Goal: Task Accomplishment & Management: Use online tool/utility

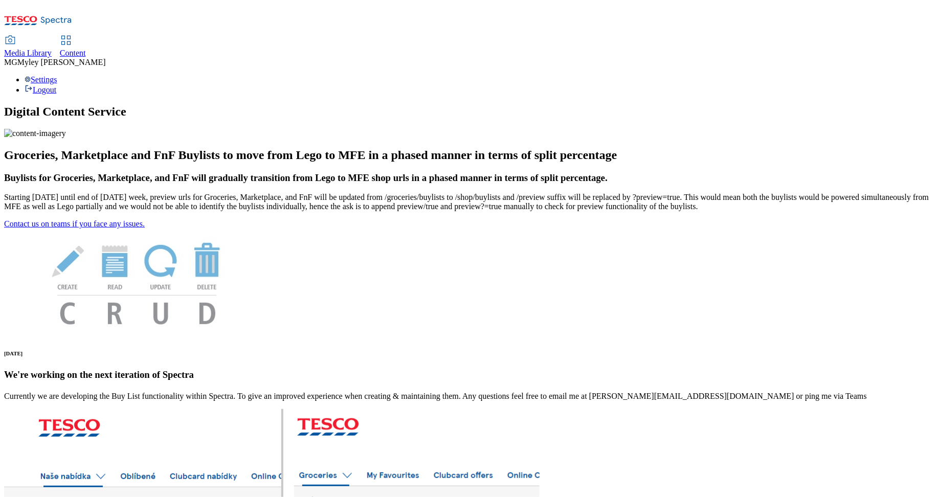
drag, startPoint x: 148, startPoint y: 16, endPoint x: 141, endPoint y: 15, distance: 6.7
click at [52, 49] on span "Media Library" at bounding box center [28, 53] width 48 height 9
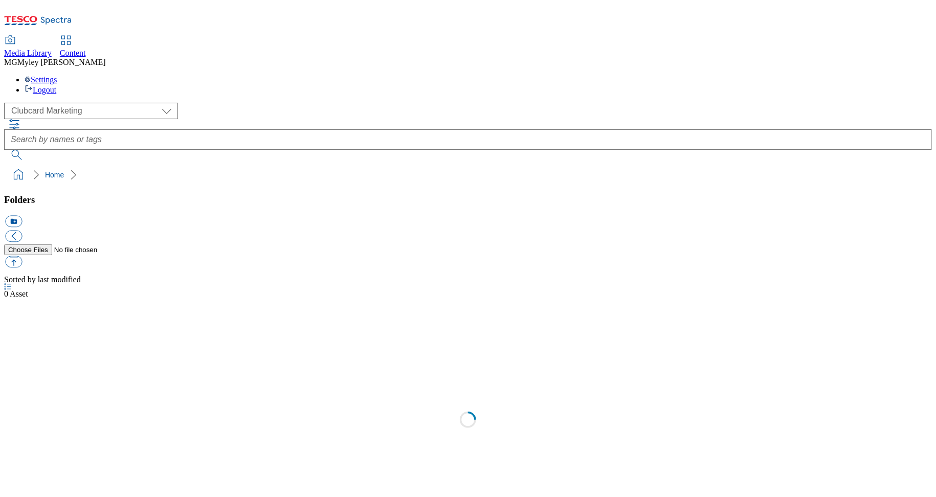
scroll to position [1, 0]
click at [86, 49] on span "Content" at bounding box center [73, 53] width 26 height 9
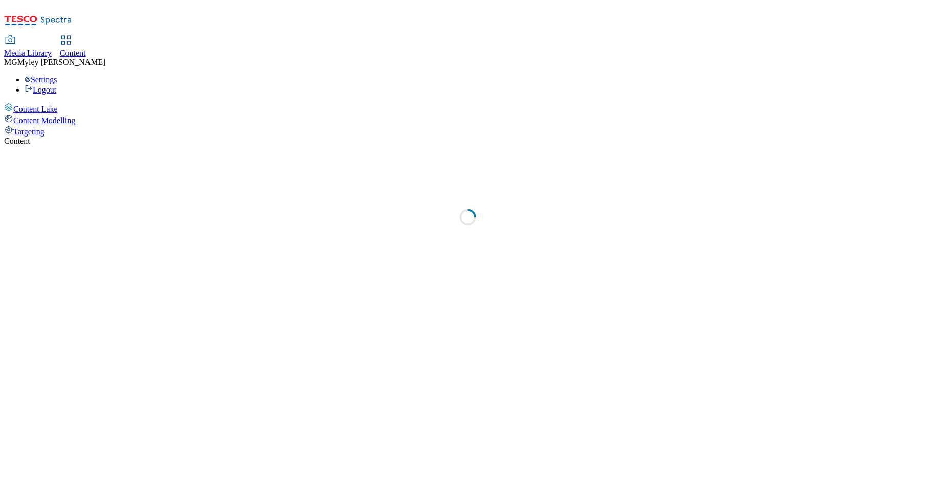
select select "ghs-[GEOGRAPHIC_DATA]"
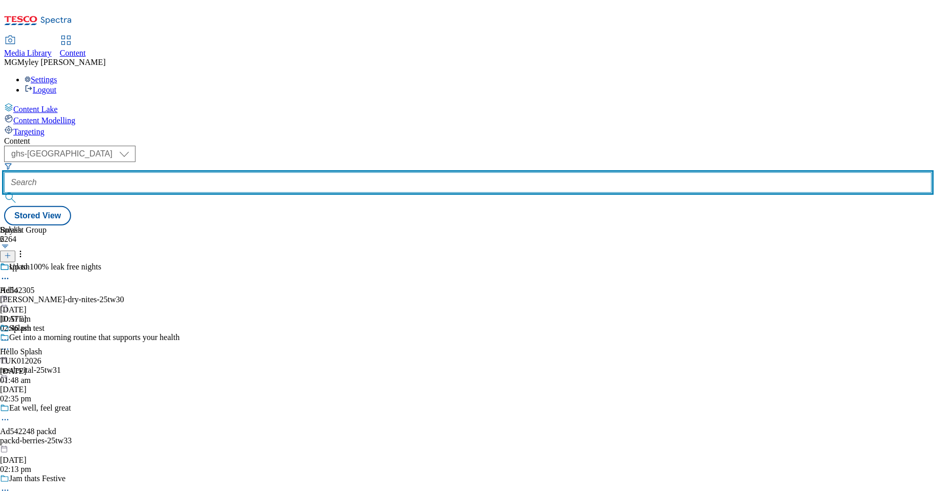
click at [254, 172] on input "text" at bounding box center [468, 182] width 928 height 20
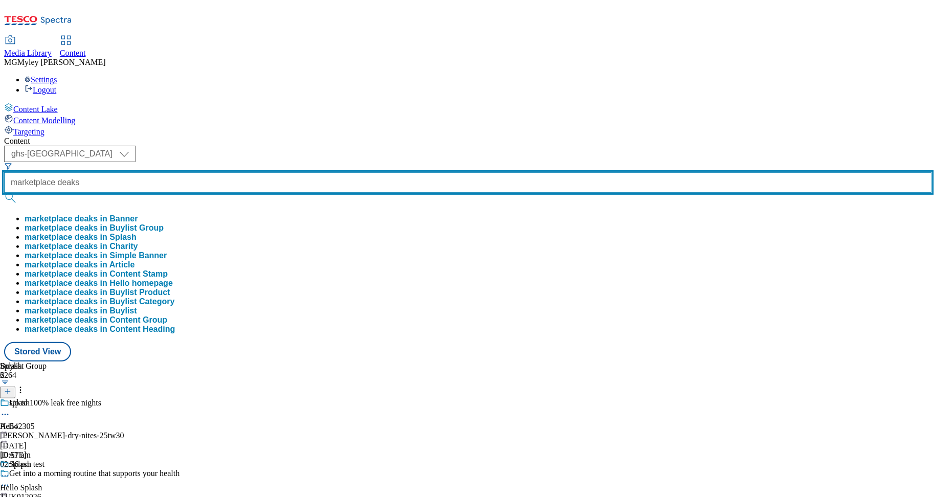
click at [4, 193] on button "submit" at bounding box center [11, 198] width 14 height 10
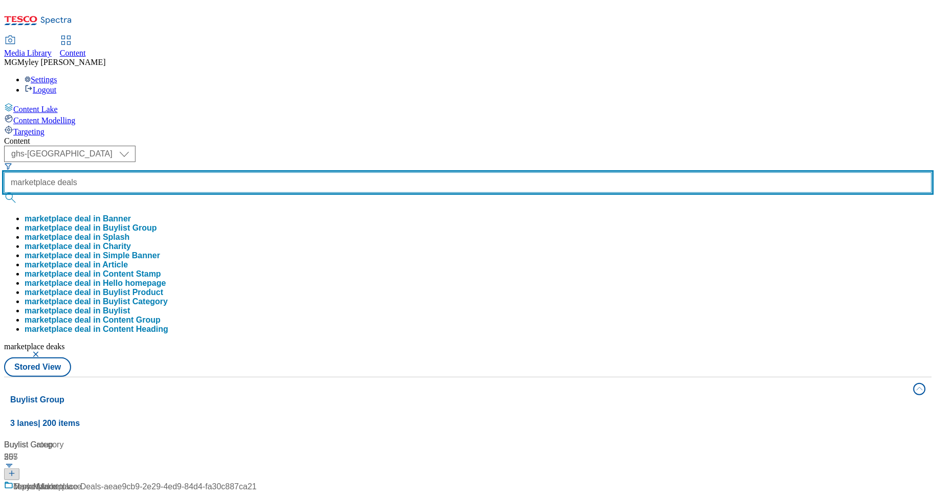
type input "marketplace deals"
click at [4, 193] on button "submit" at bounding box center [11, 198] width 14 height 10
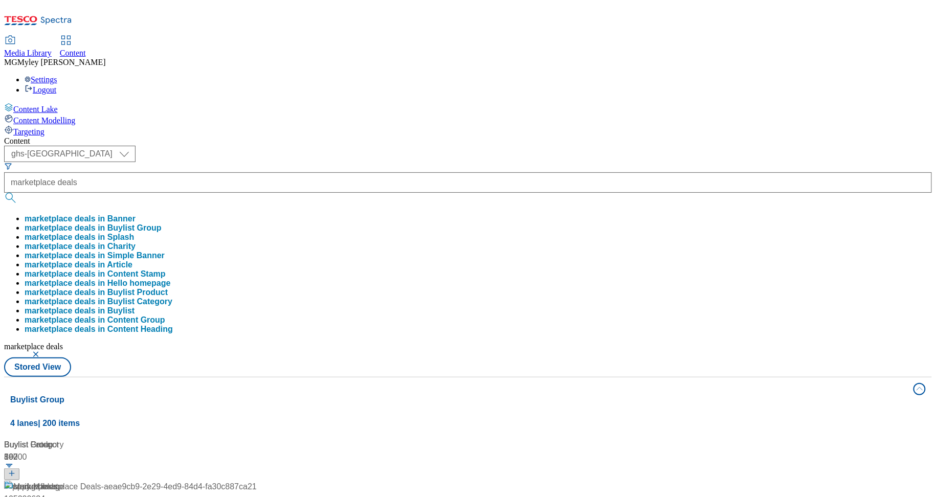
click at [426, 137] on div "Content" at bounding box center [468, 141] width 928 height 9
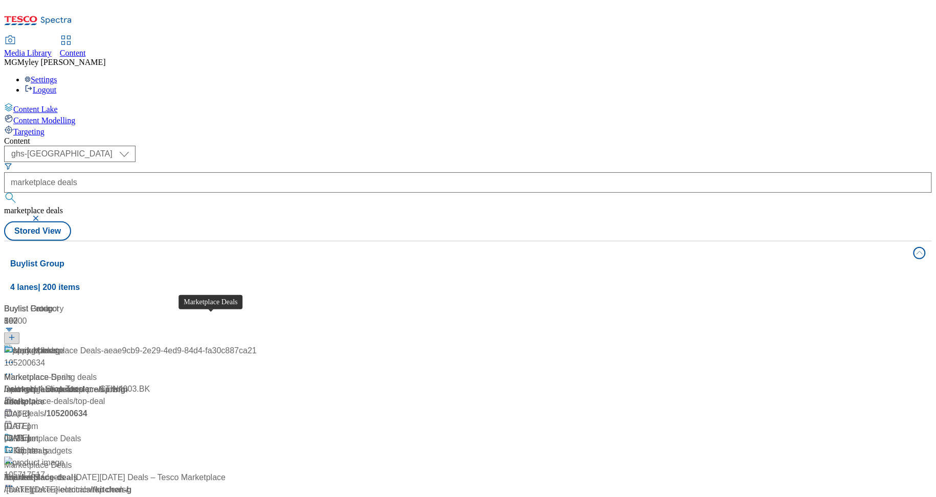
click at [81, 433] on div "Marketplace Deals" at bounding box center [47, 439] width 68 height 12
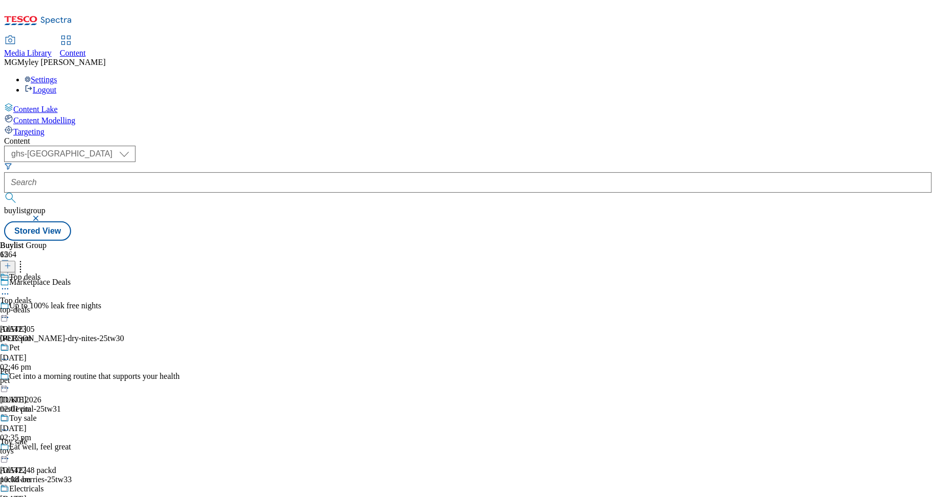
scroll to position [425, 0]
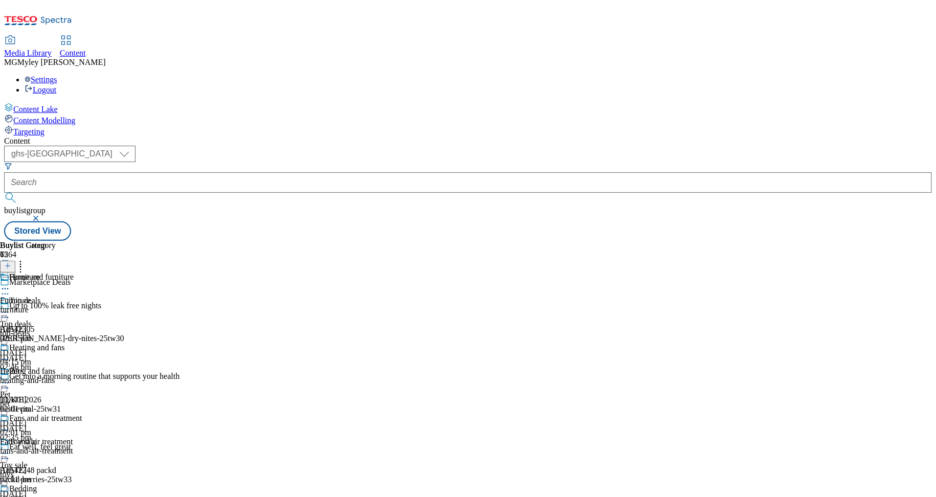
scroll to position [39, 0]
click at [82, 343] on div "Heating and fans Heating and fans heating-and-fans [DATE] 02:01 pm" at bounding box center [41, 378] width 82 height 71
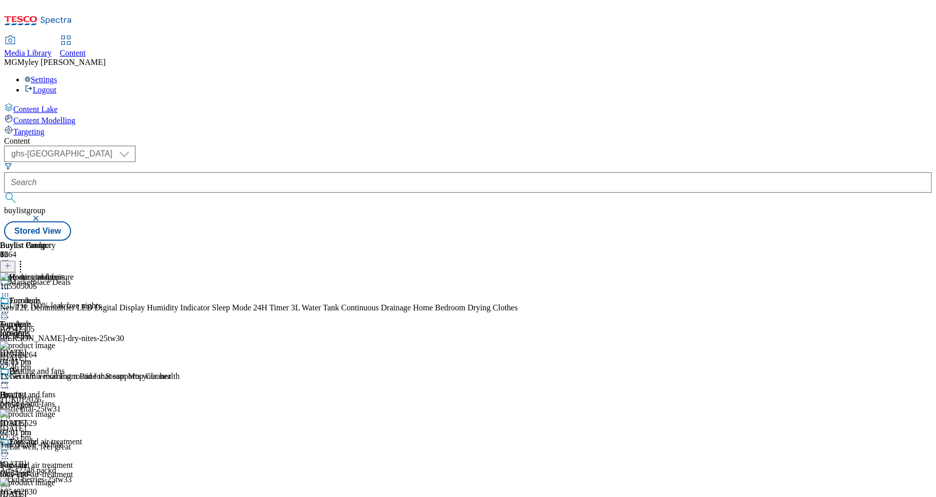
click at [9, 383] on circle at bounding box center [8, 384] width 2 height 2
click at [43, 401] on span "Edit" at bounding box center [38, 405] width 12 height 8
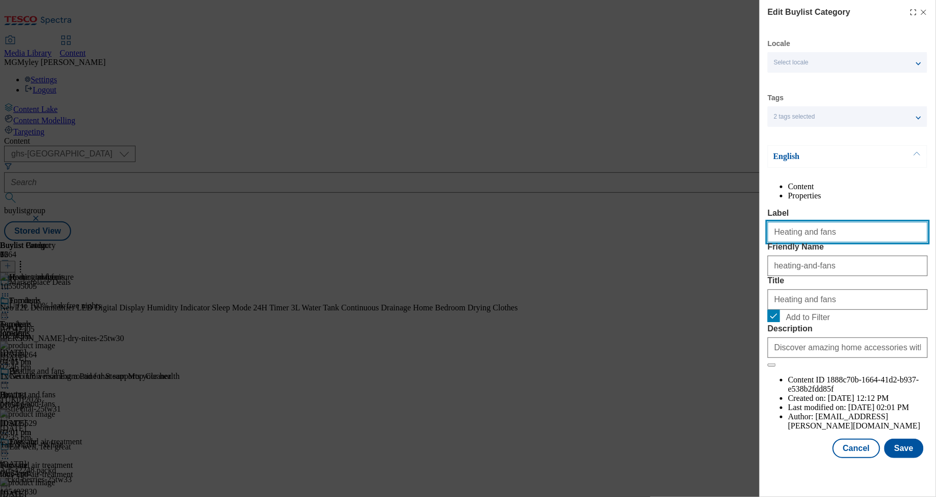
click at [813, 243] on input "Heating and fans" at bounding box center [848, 232] width 160 height 20
paste input "Heating and blanket"
type input "Heating and blankets"
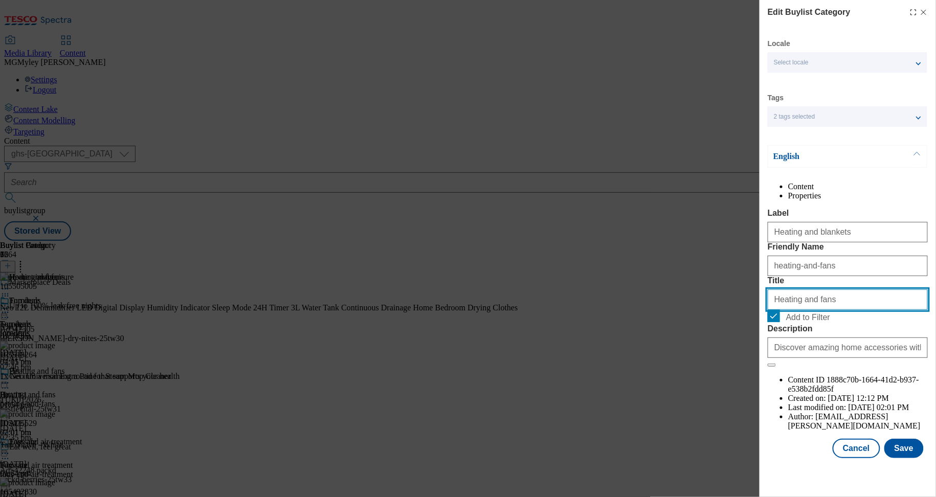
click at [809, 310] on input "Heating and fans" at bounding box center [848, 300] width 160 height 20
paste input "Heating and blanket"
type input "Heating and blankets"
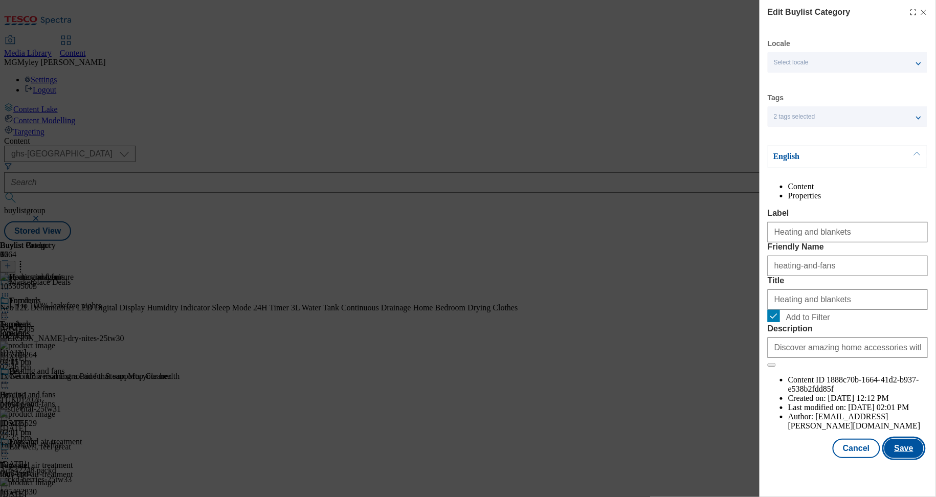
click at [895, 458] on button "Save" at bounding box center [904, 448] width 39 height 19
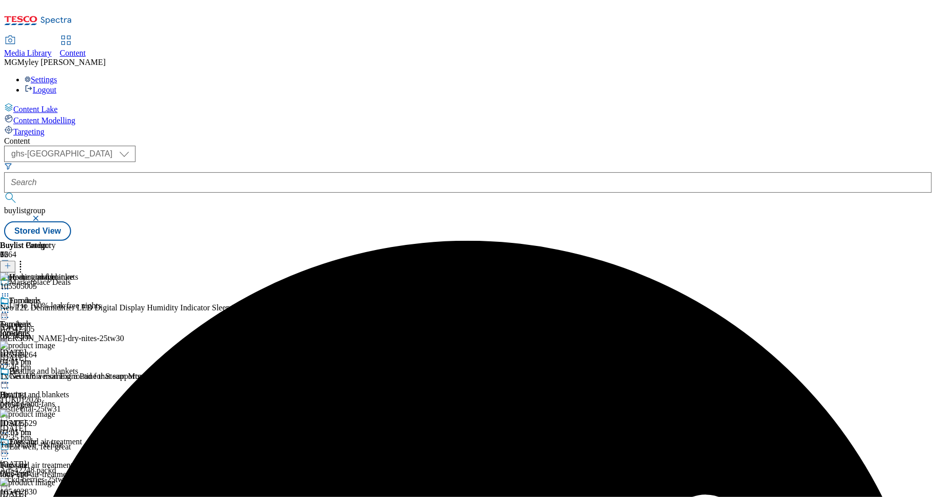
scroll to position [395, 0]
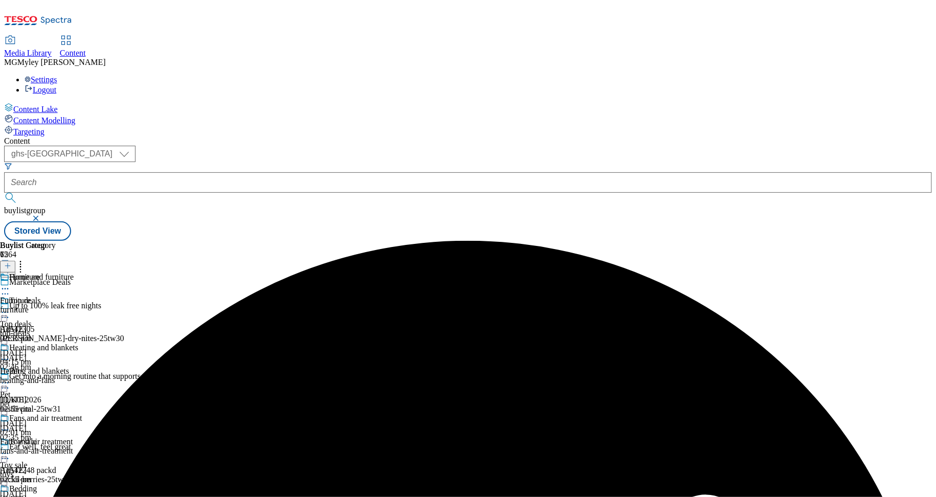
click at [10, 284] on icon at bounding box center [5, 289] width 10 height 10
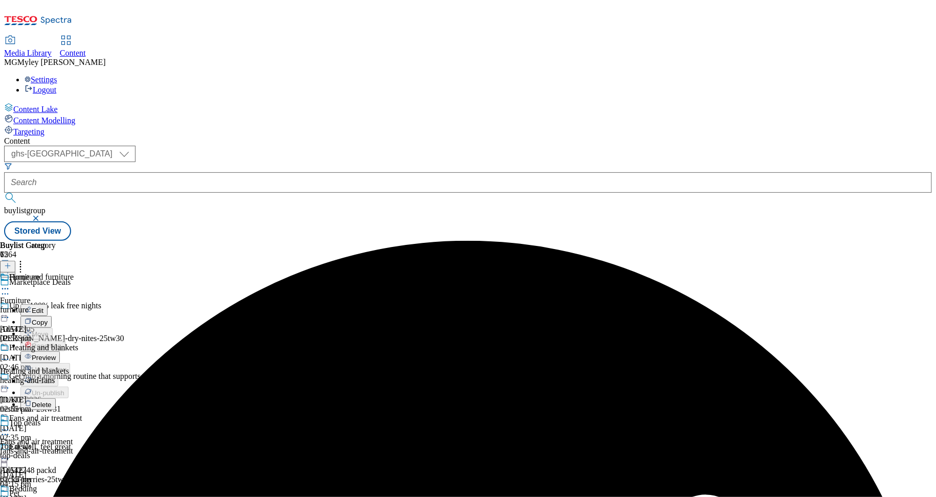
click at [56, 354] on span "Preview" at bounding box center [44, 358] width 24 height 8
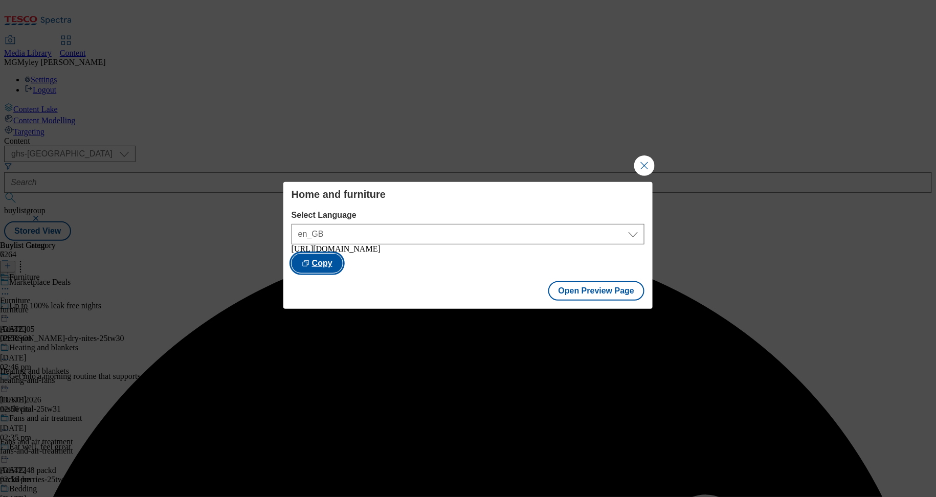
click at [343, 271] on button "Copy" at bounding box center [317, 263] width 51 height 19
click at [585, 301] on button "Open Preview Page" at bounding box center [596, 290] width 97 height 19
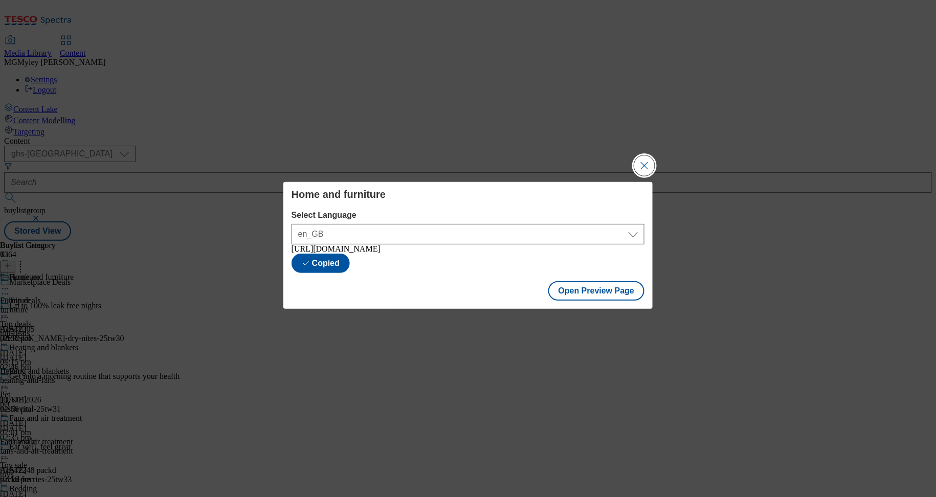
click at [648, 161] on button "Close Modal" at bounding box center [644, 166] width 20 height 20
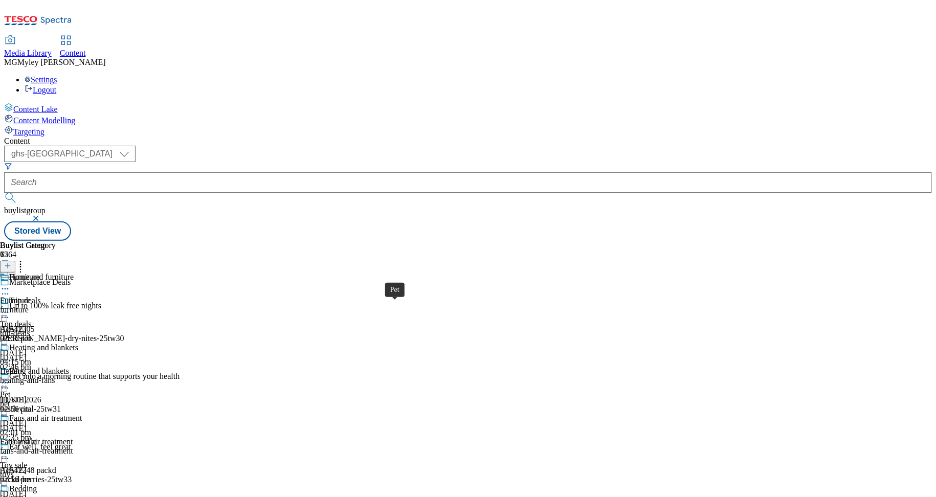
click at [10, 390] on div "Pet" at bounding box center [5, 394] width 10 height 9
click at [103, 343] on div "Pet food and treats Pet food and treats pet-food-and-treats [DATE] 02:01 pm" at bounding box center [51, 378] width 103 height 71
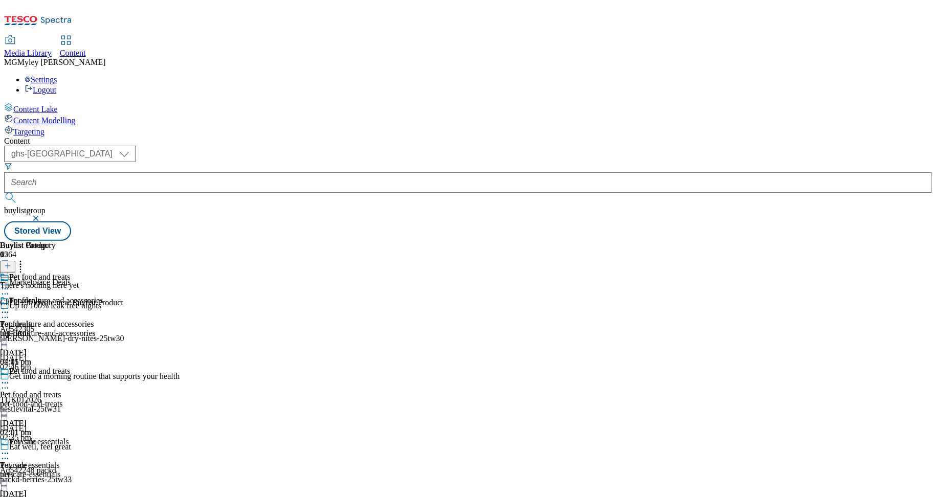
click at [10, 378] on icon at bounding box center [5, 383] width 10 height 10
click at [48, 399] on button "Edit" at bounding box center [33, 405] width 27 height 12
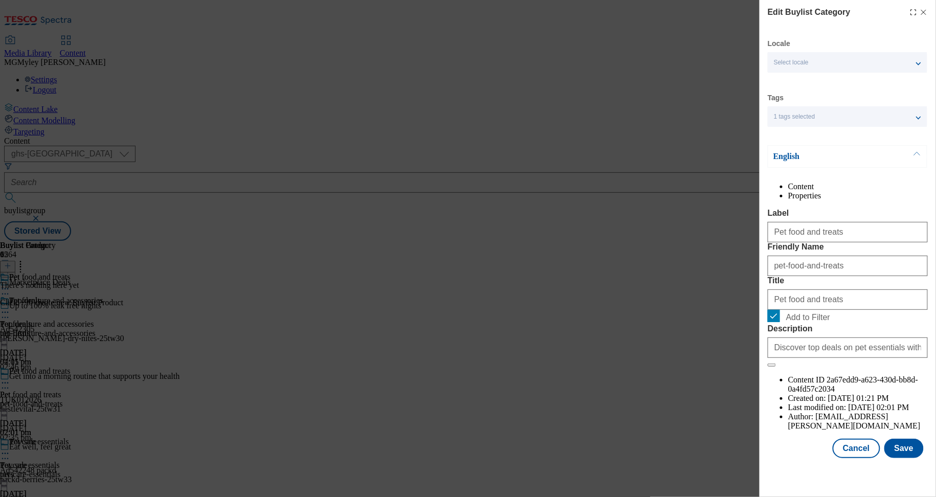
click at [862, 475] on div "Modal" at bounding box center [848, 467] width 177 height 14
click at [860, 458] on button "Cancel" at bounding box center [856, 448] width 47 height 19
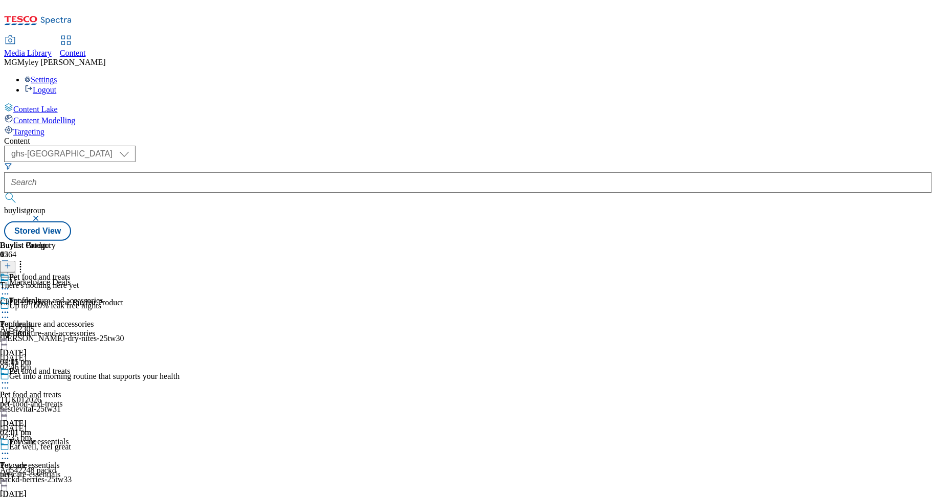
click at [103, 470] on div "pet-care-essentials" at bounding box center [51, 474] width 103 height 9
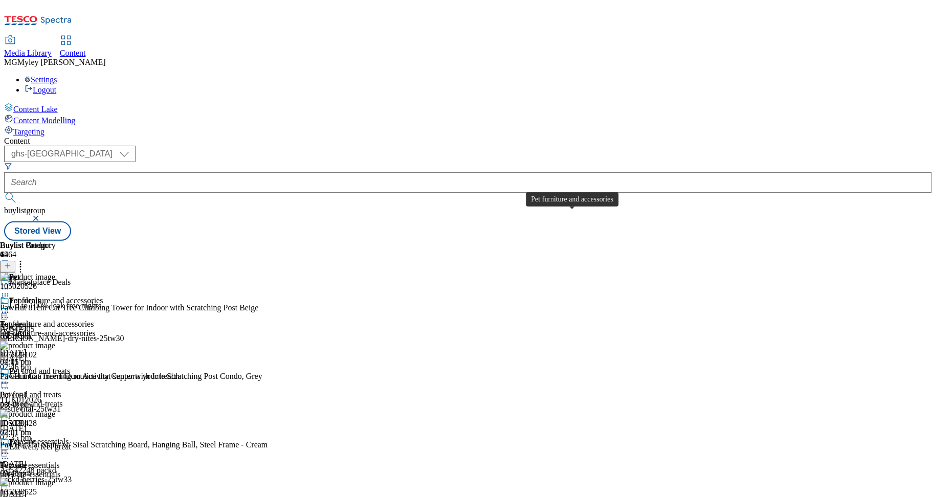
click at [94, 320] on span "Pet furniture and accessories" at bounding box center [47, 324] width 94 height 9
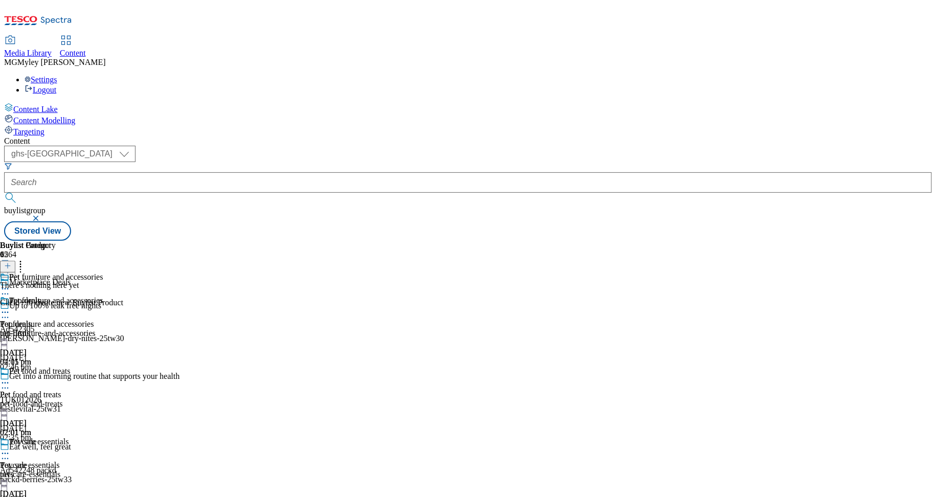
scroll to position [43, 0]
click at [59, 461] on div "Pet care essentials" at bounding box center [29, 465] width 59 height 9
click at [11, 262] on icon at bounding box center [7, 265] width 7 height 7
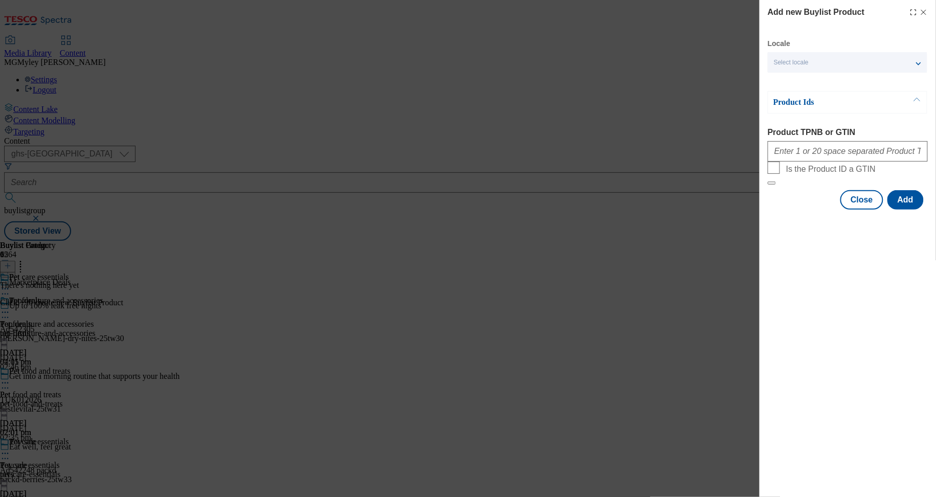
click at [801, 143] on div "Modal" at bounding box center [848, 149] width 160 height 25
click at [801, 155] on input "Product TPNB or GTIN" at bounding box center [848, 151] width 160 height 20
paste input "105020485 105019922 105018166 105040798 105555792 105029608 105550184 105550196…"
type input "105020485 105019922 105018166 105040798 105555792 105029608 105550184 105550196…"
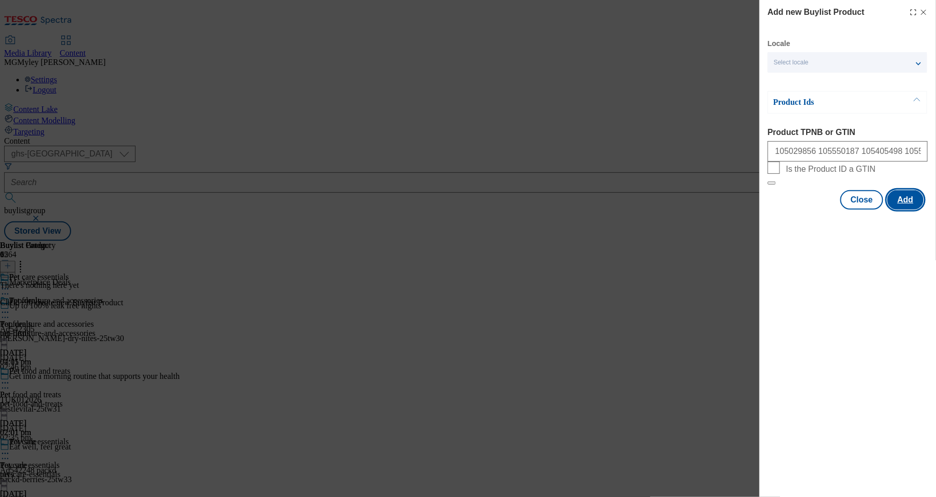
click at [907, 210] on button "Add" at bounding box center [906, 199] width 36 height 19
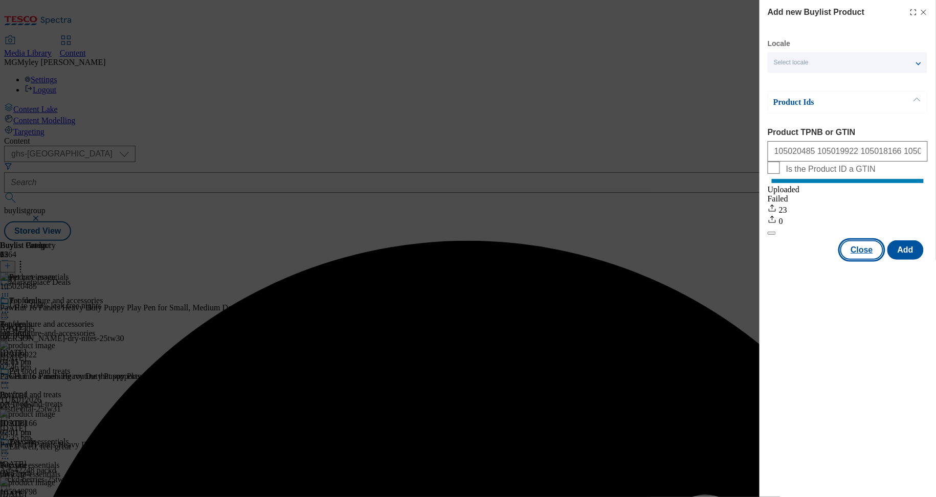
click at [869, 257] on button "Close" at bounding box center [862, 249] width 43 height 19
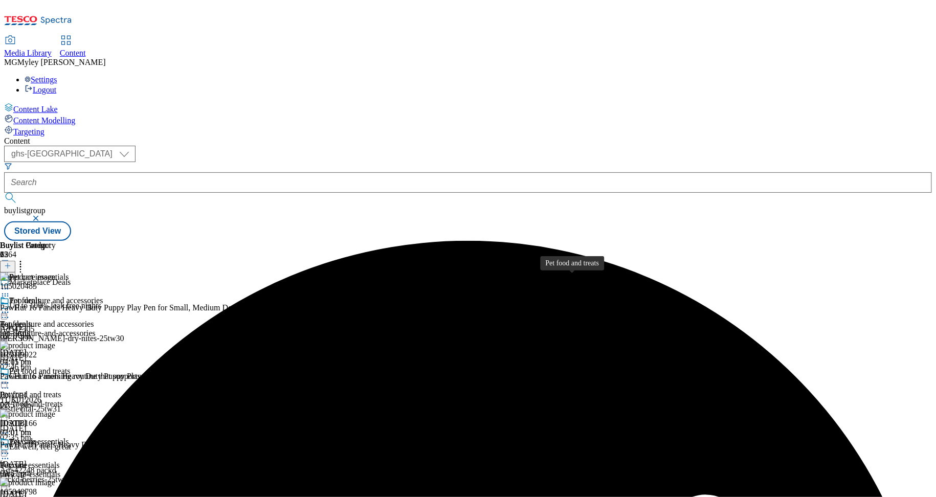
click at [61, 390] on div "Pet food and treats" at bounding box center [30, 394] width 61 height 9
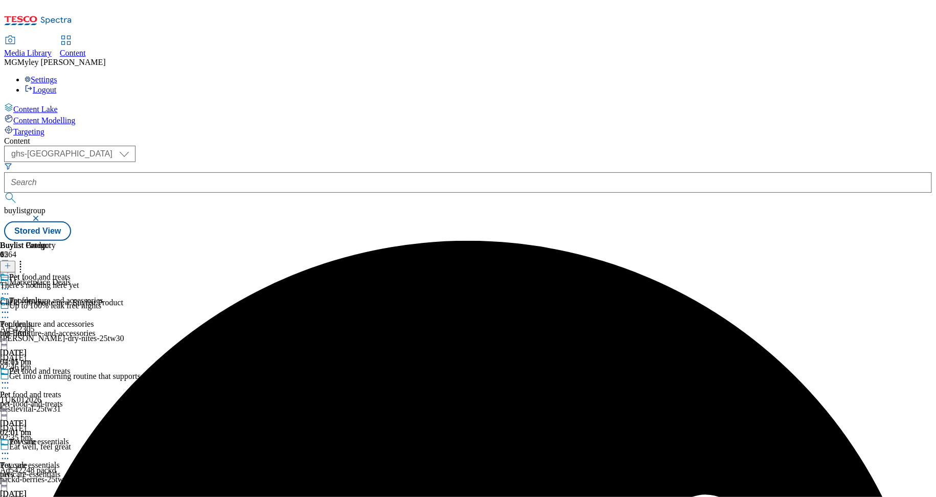
click at [11, 262] on icon at bounding box center [7, 265] width 7 height 7
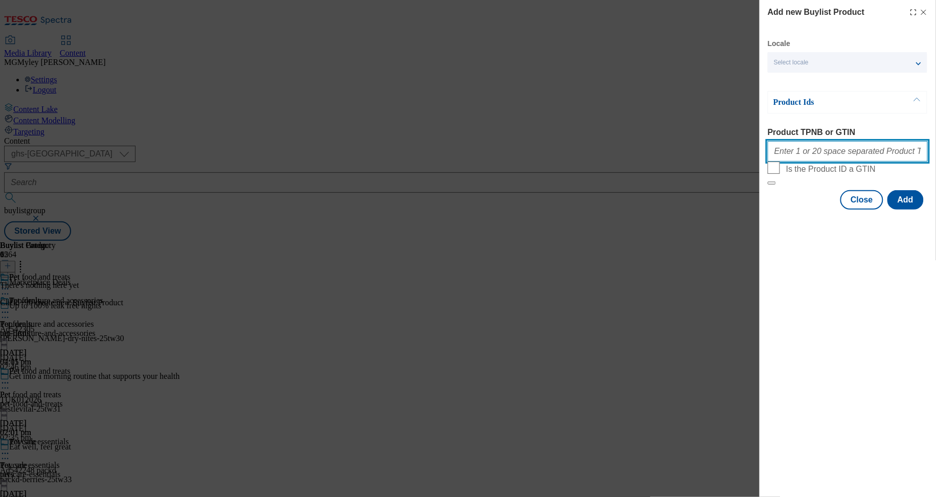
click at [797, 155] on input "Product TPNB or GTIN" at bounding box center [848, 151] width 160 height 20
paste input "105365048 105031705 105610204 105028298 105028297 105028300 105048109 105048111…"
type input "105365048 105031705 105610204 105028298 105028297 105028300 105048109 105048111…"
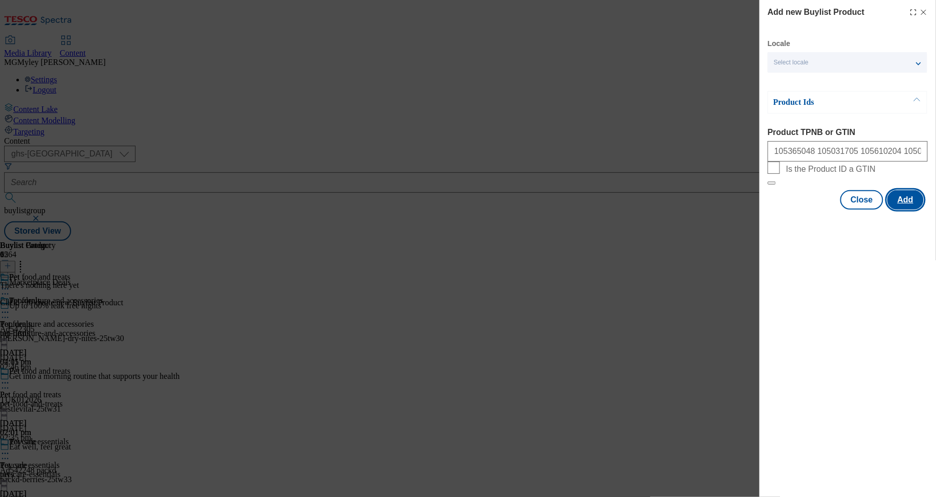
click at [896, 210] on button "Add" at bounding box center [906, 199] width 36 height 19
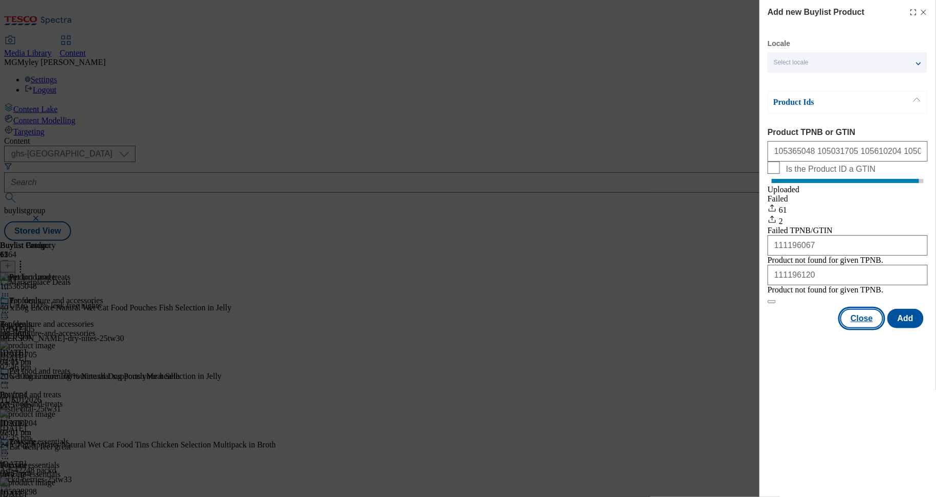
click at [861, 328] on button "Close" at bounding box center [862, 318] width 43 height 19
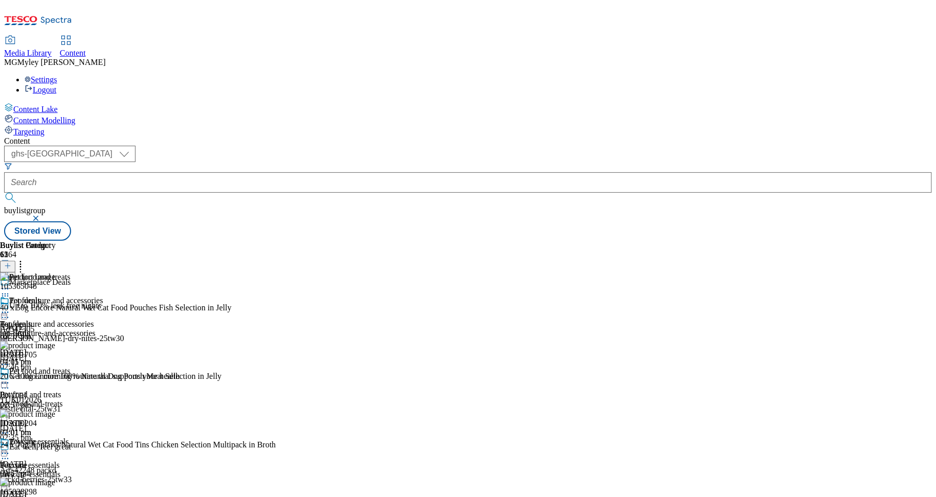
click at [103, 329] on div "pet-furniture-and-accessories" at bounding box center [51, 333] width 103 height 9
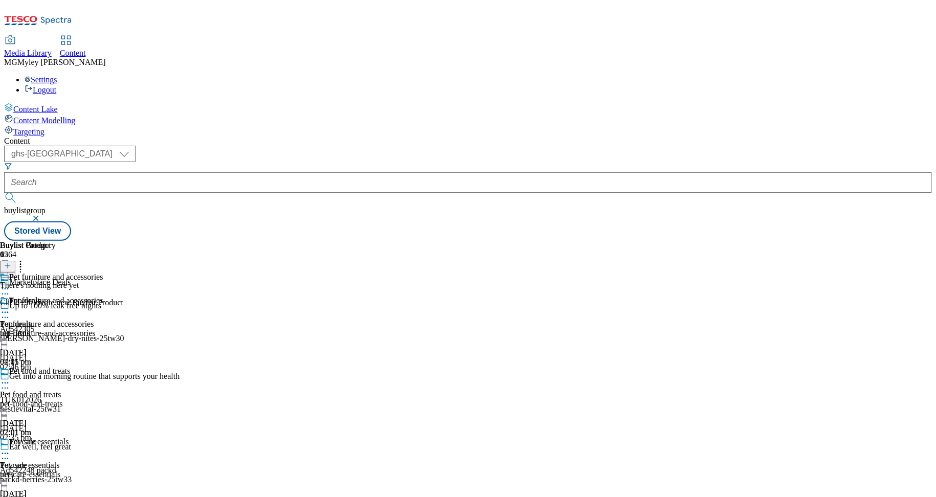
click at [11, 262] on icon at bounding box center [7, 265] width 7 height 7
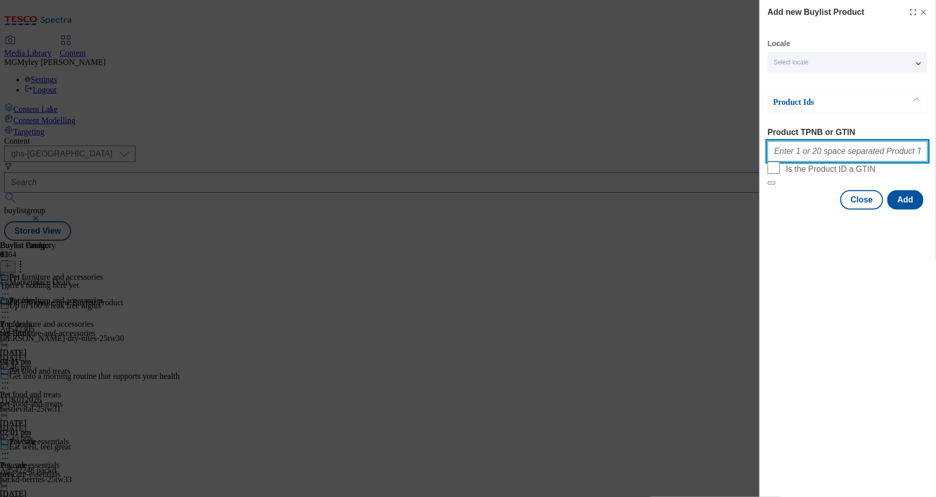
click at [827, 156] on input "Product TPNB or GTIN" at bounding box center [848, 151] width 160 height 20
paste input "105020342 105209459 105020017 105020286 105020526 105567635 105158412 105475550…"
type input "105020342 105209459 105020017 105020286 105020526 105567635 105158412 105475550…"
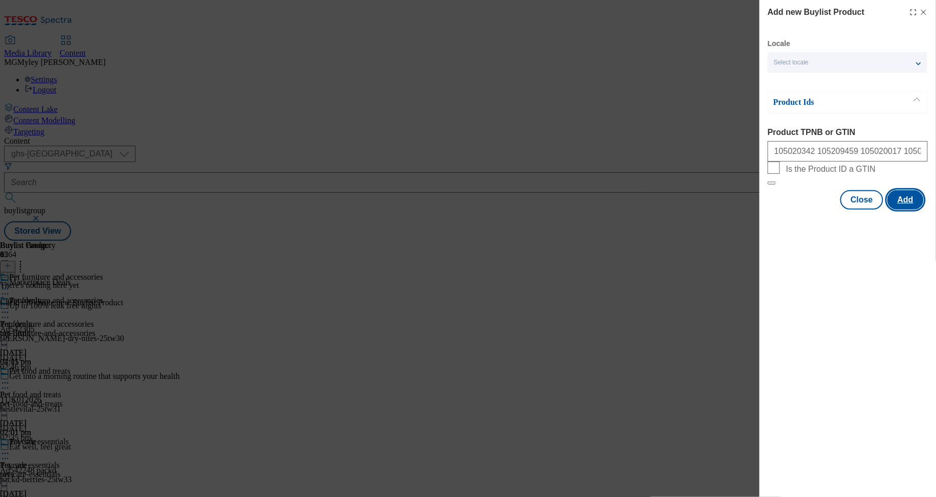
click at [916, 210] on button "Add" at bounding box center [906, 199] width 36 height 19
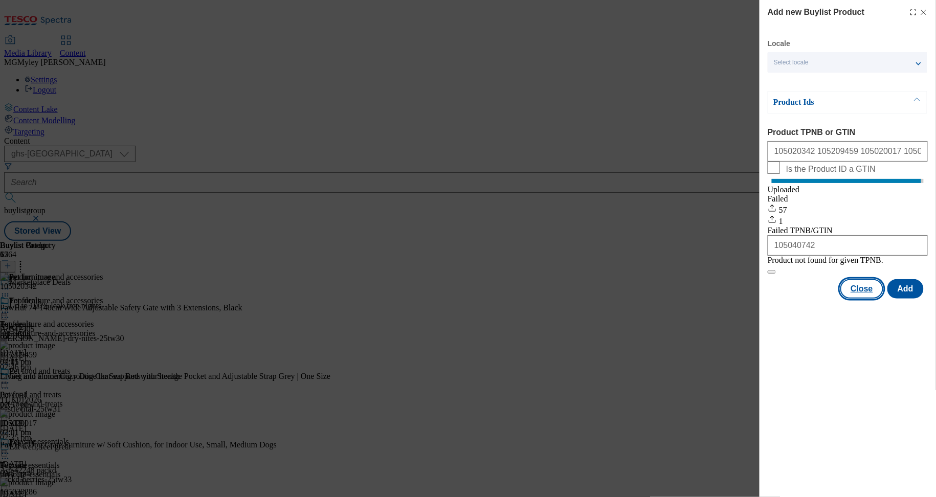
click at [862, 299] on button "Close" at bounding box center [862, 288] width 43 height 19
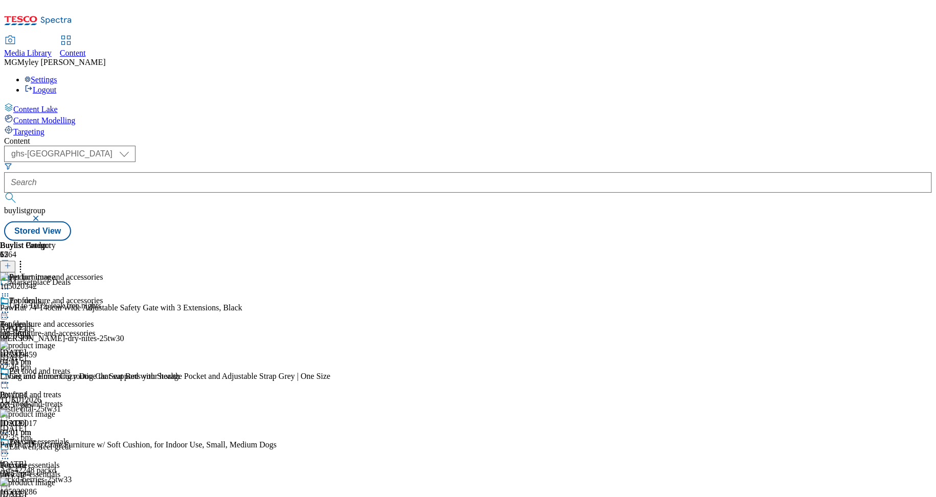
scroll to position [211, 0]
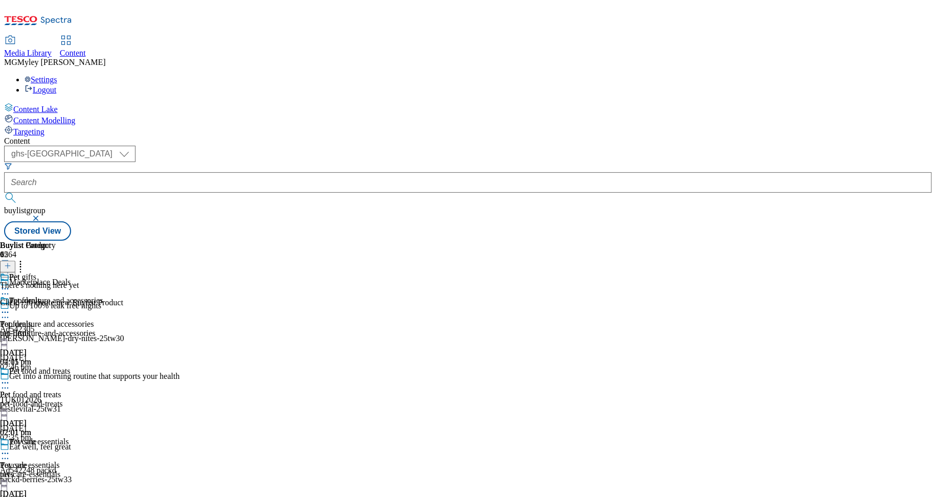
click at [11, 262] on icon at bounding box center [7, 265] width 7 height 7
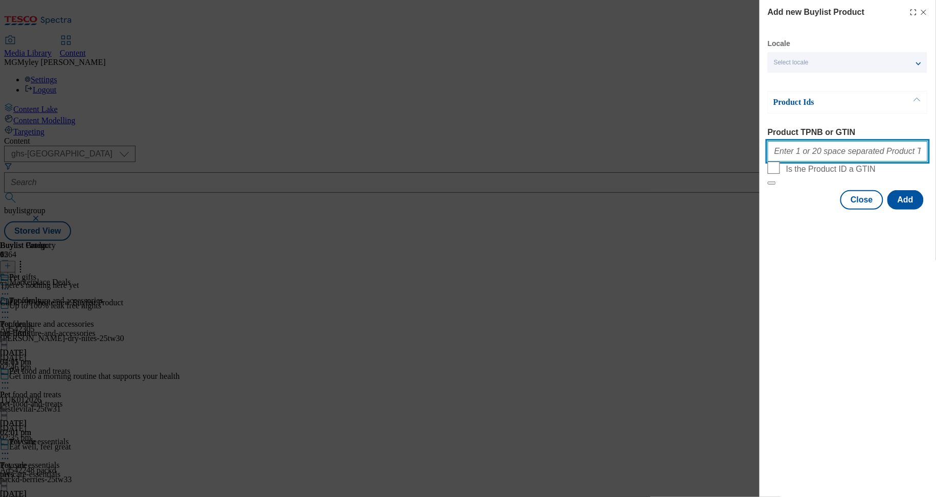
click at [831, 157] on input "Product TPNB or GTIN" at bounding box center [848, 151] width 160 height 20
paste input "111193765 111200400 111200394 111194065 111193300 111193265 111193541 111193591…"
type input "111193765 111200400 111200394 111194065 111193300 111193265 111193541 111193591…"
click at [899, 210] on button "Add" at bounding box center [906, 199] width 36 height 19
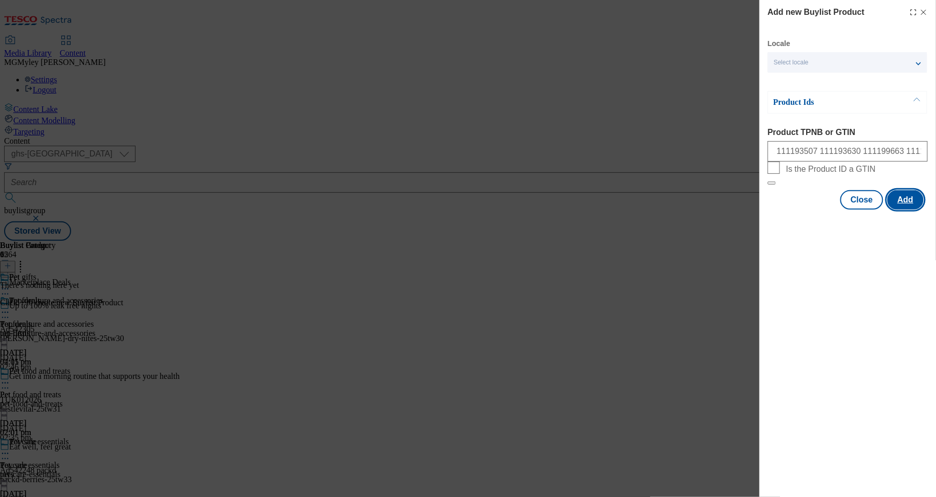
scroll to position [0, 0]
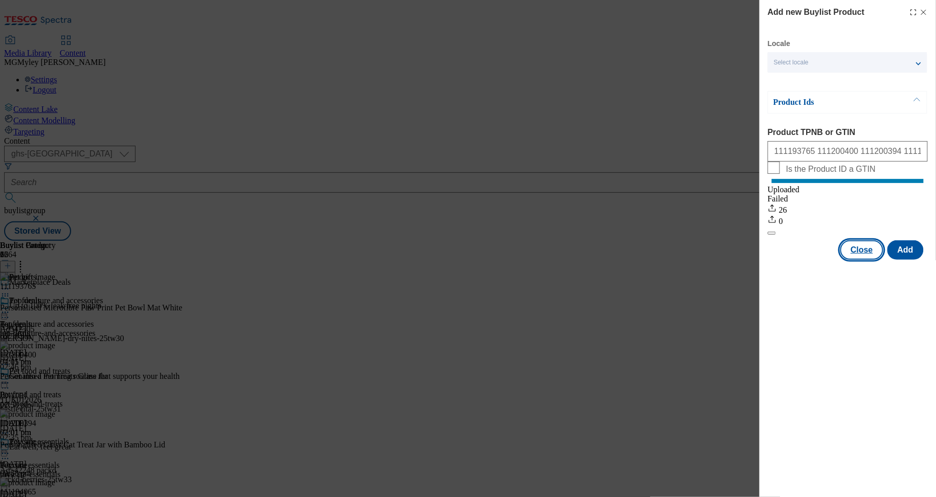
click at [870, 260] on button "Close" at bounding box center [862, 249] width 43 height 19
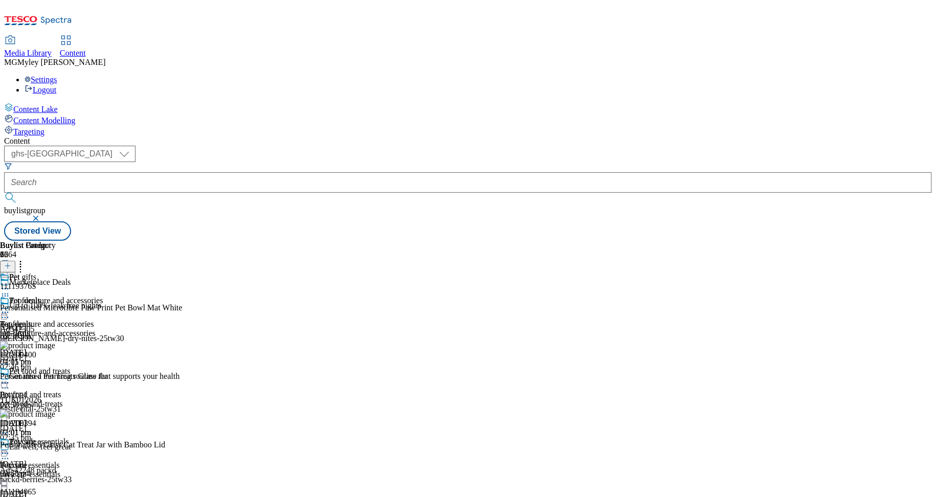
scroll to position [232, 0]
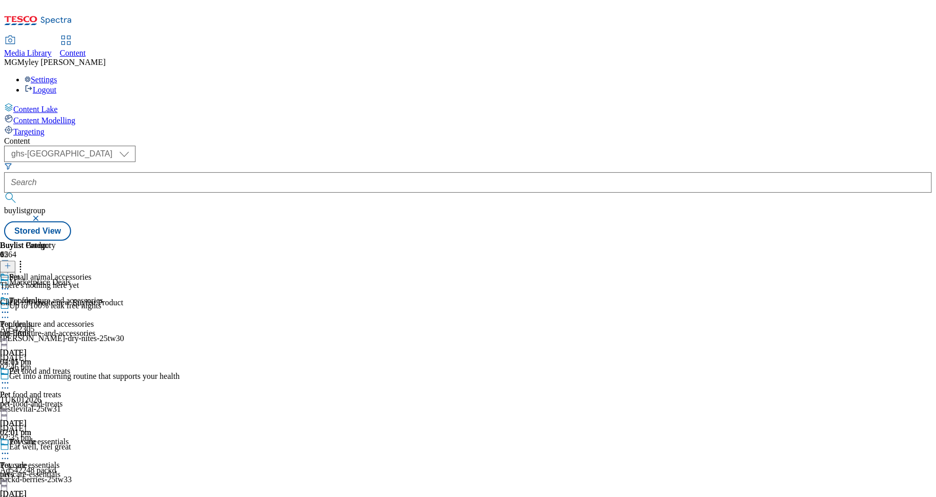
click at [11, 262] on icon at bounding box center [7, 265] width 7 height 7
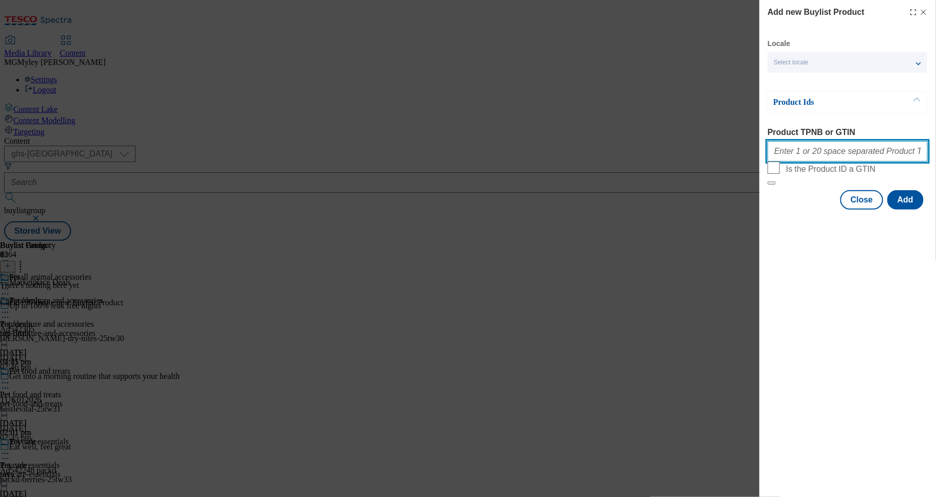
click at [881, 161] on input "Product TPNB or GTIN" at bounding box center [848, 151] width 160 height 20
paste input "105437503 105020284 105474806 105020580 105030480 105550189 106085303 105029801…"
type input "105437503 105020284 105474806 105020580 105030480 105550189 106085303 105029801…"
click at [898, 210] on button "Add" at bounding box center [906, 199] width 36 height 19
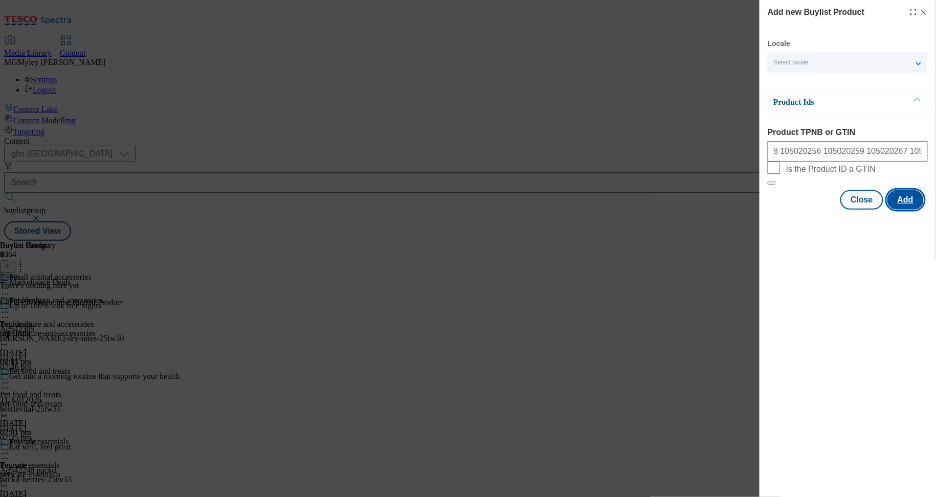
scroll to position [0, 0]
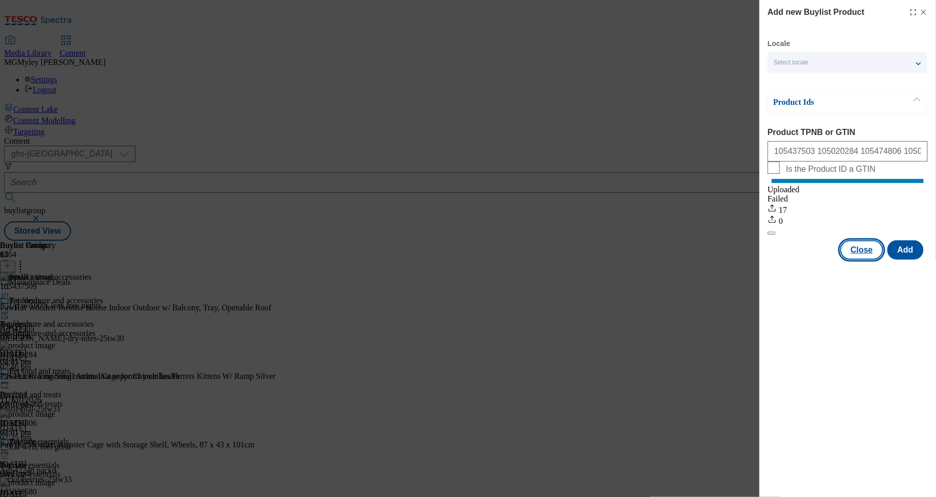
click at [878, 260] on button "Close" at bounding box center [862, 249] width 43 height 19
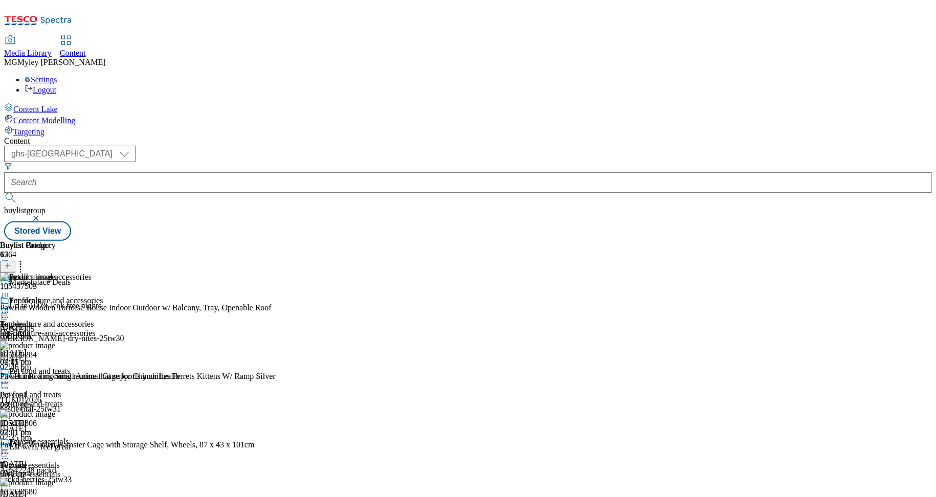
click at [10, 378] on icon at bounding box center [5, 383] width 10 height 10
click at [66, 460] on span "Un-preview" at bounding box center [49, 464] width 34 height 8
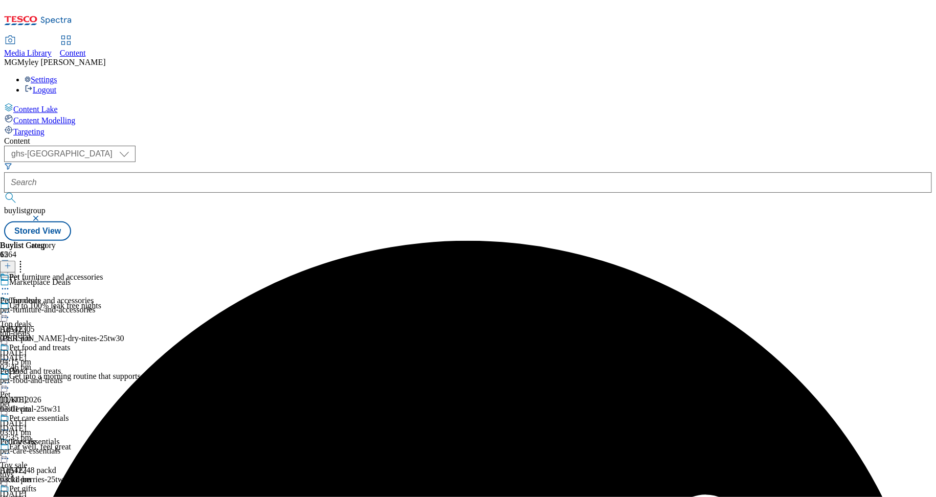
click at [10, 378] on icon at bounding box center [5, 383] width 10 height 10
click at [56, 448] on span "Preview" at bounding box center [44, 452] width 24 height 8
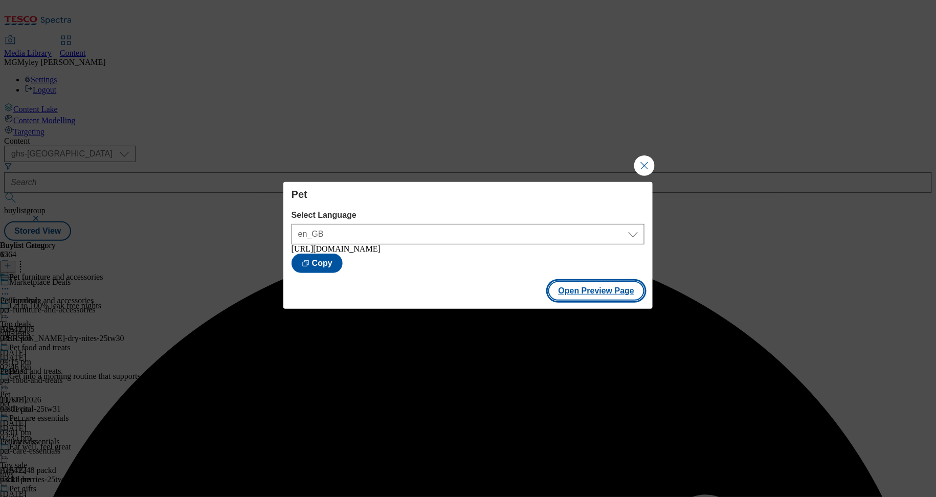
click at [584, 297] on button "Open Preview Page" at bounding box center [596, 290] width 97 height 19
